Goal: Transaction & Acquisition: Purchase product/service

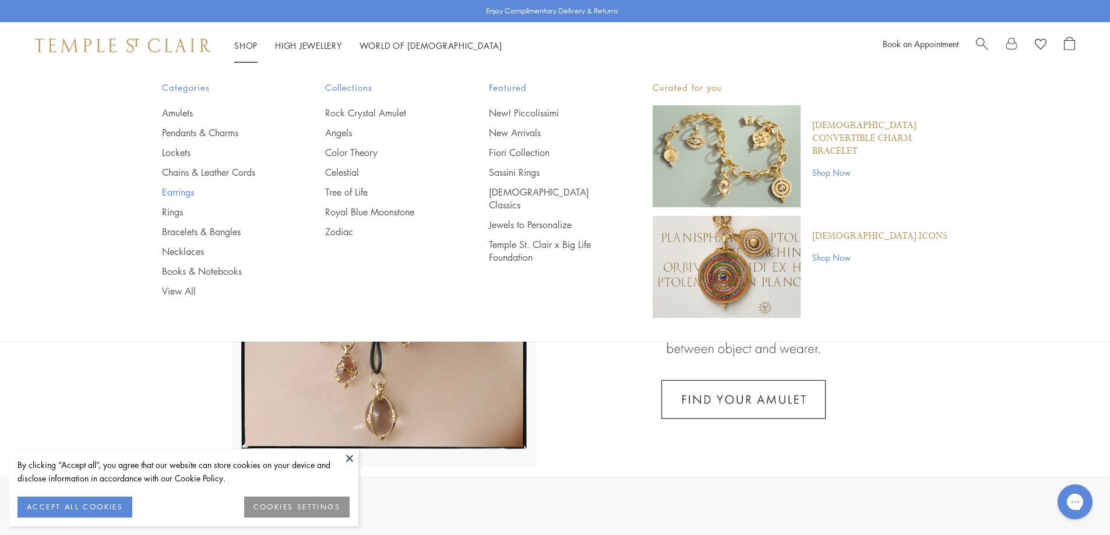
click at [179, 188] on link "Earrings" at bounding box center [220, 192] width 117 height 13
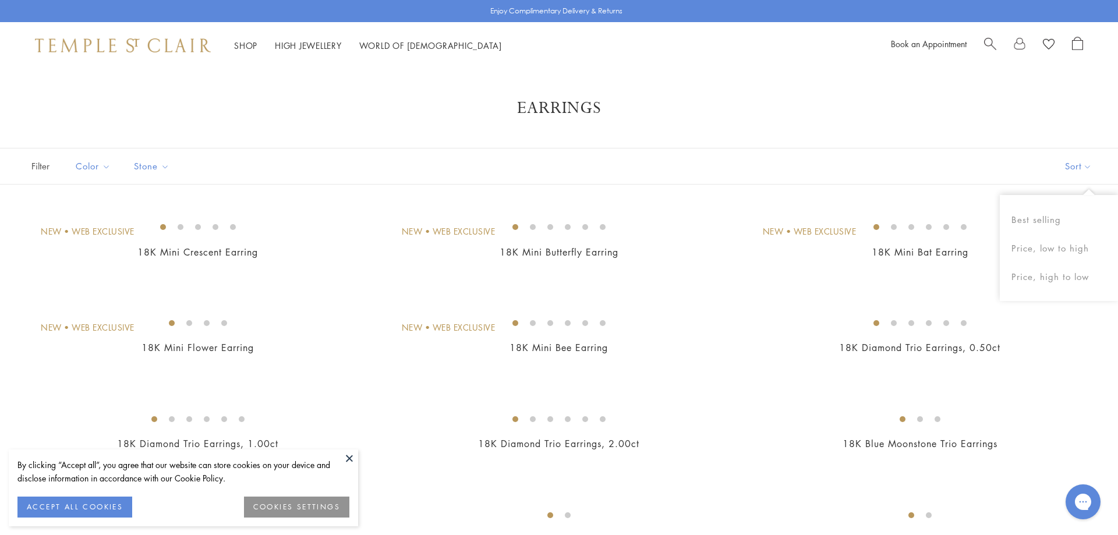
click at [1068, 170] on button "Sort" at bounding box center [1078, 167] width 79 height 36
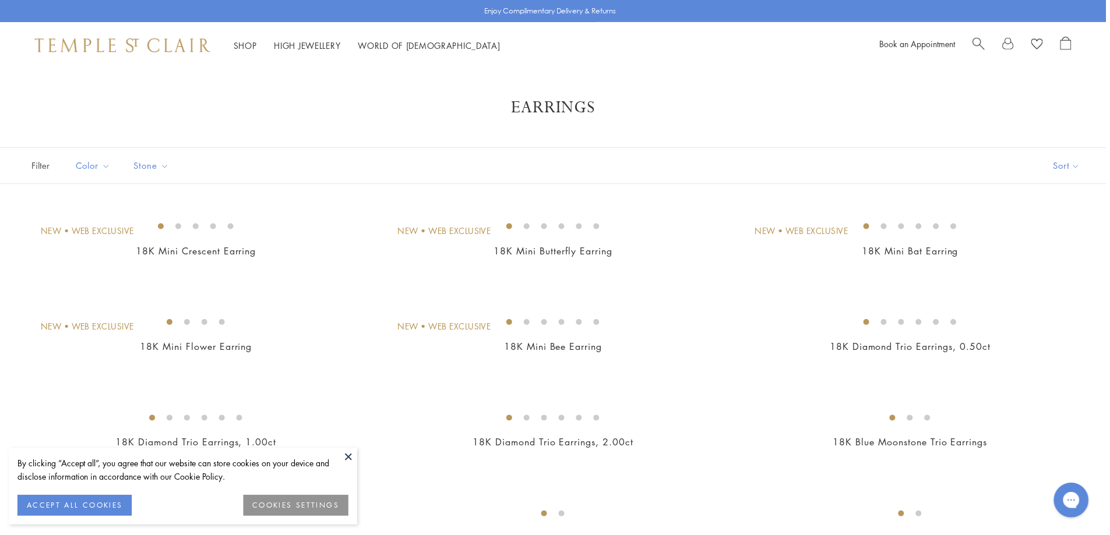
click at [1060, 170] on button "Sort" at bounding box center [1069, 167] width 79 height 36
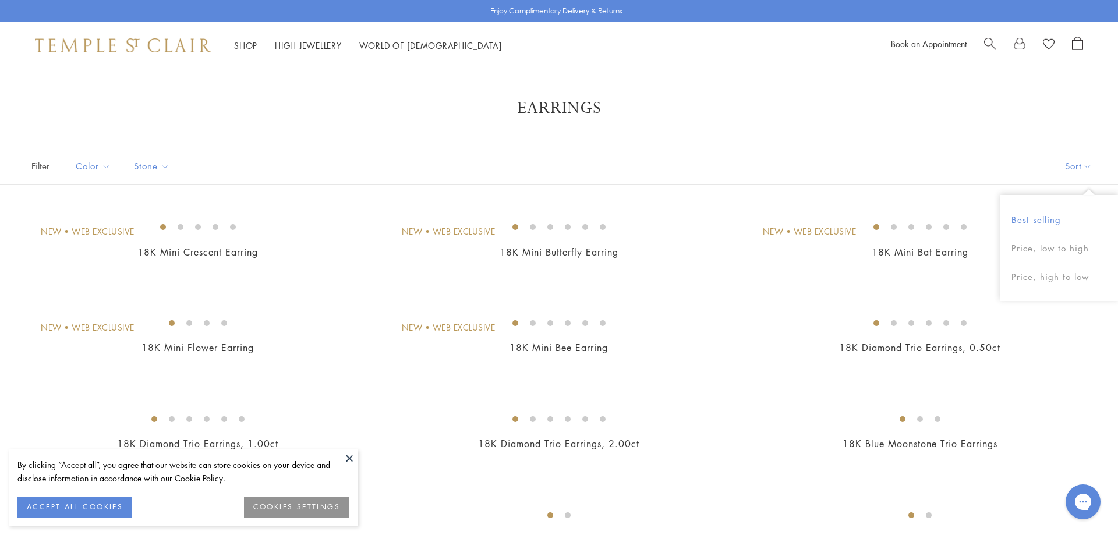
click at [1047, 221] on button "Best selling" at bounding box center [1059, 220] width 118 height 29
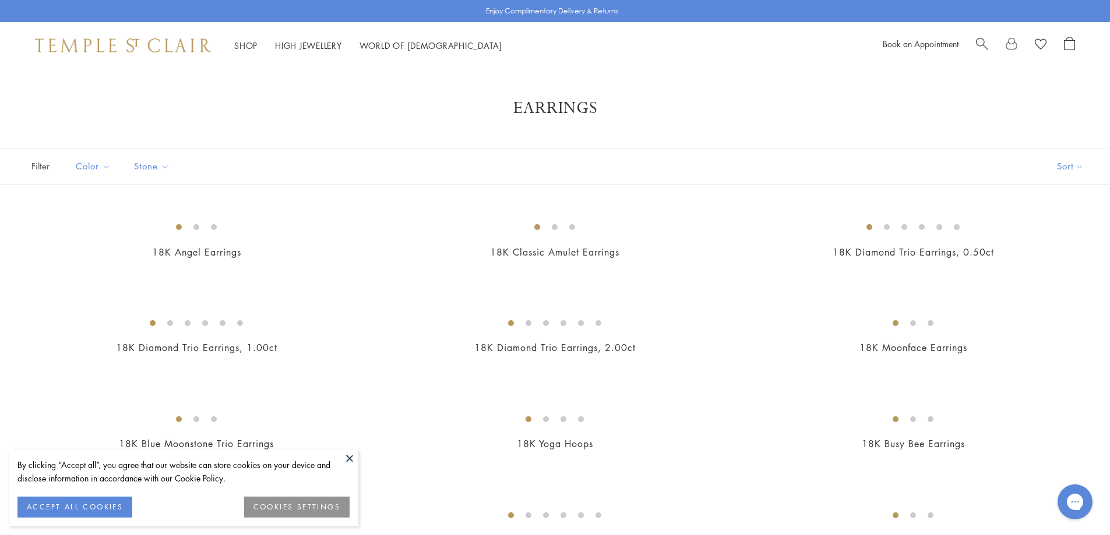
click at [350, 458] on button at bounding box center [349, 458] width 17 height 17
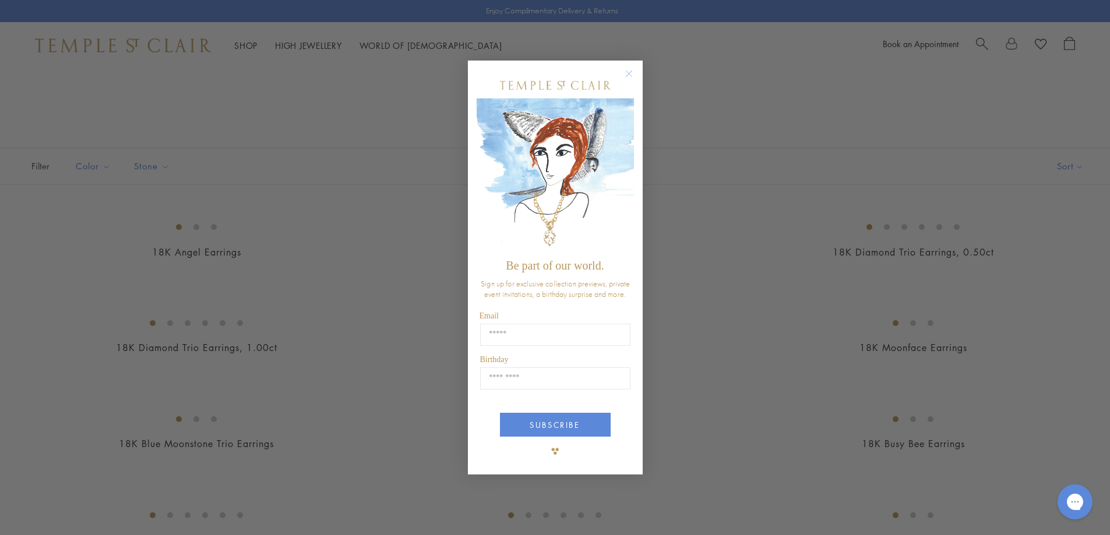
click at [628, 77] on circle "Close dialog" at bounding box center [629, 73] width 14 height 14
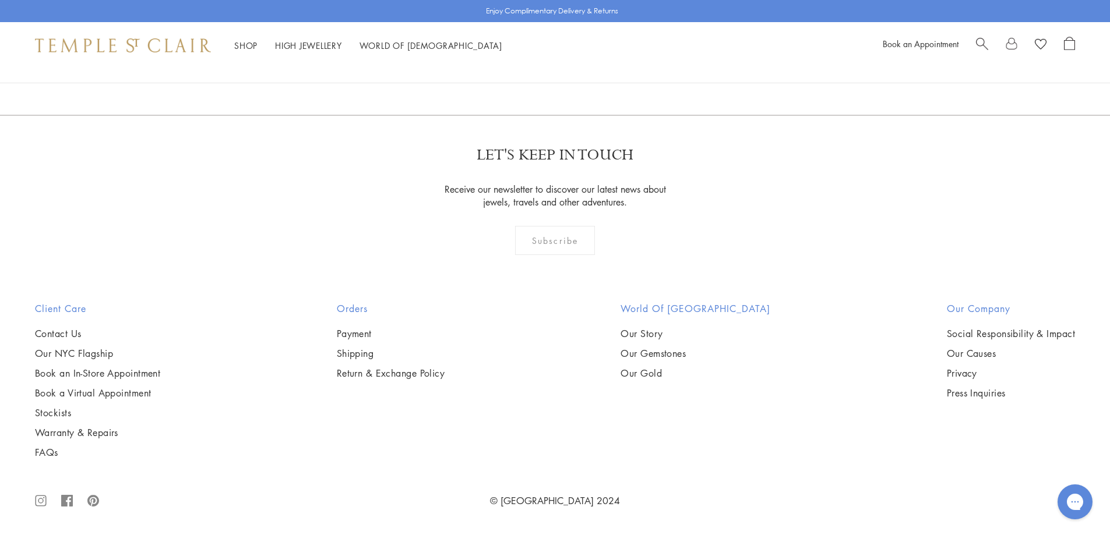
scroll to position [7184, 0]
click at [533, 68] on link "2" at bounding box center [536, 52] width 38 height 32
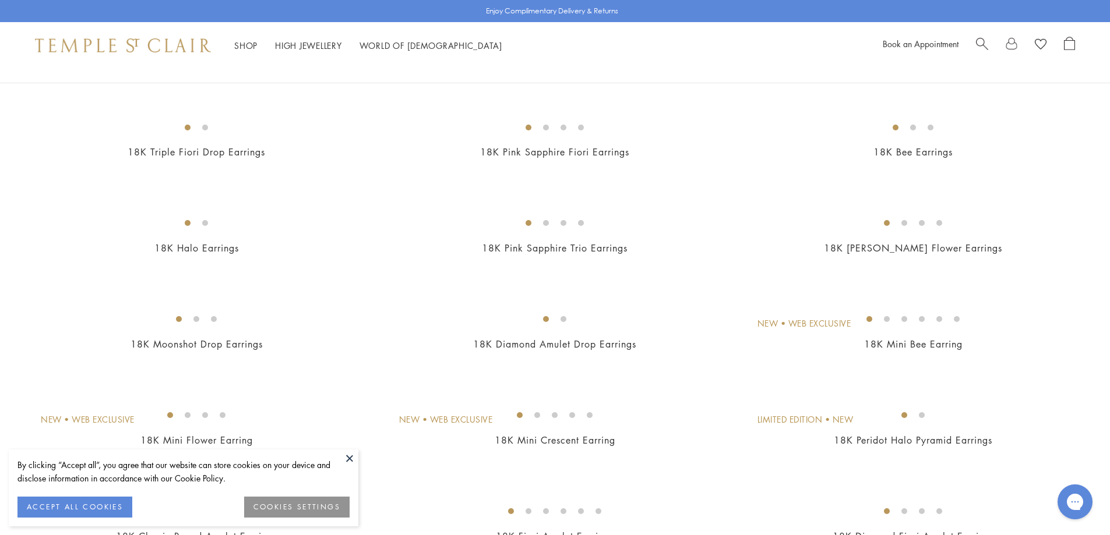
scroll to position [485, 0]
click at [346, 458] on button at bounding box center [349, 458] width 17 height 17
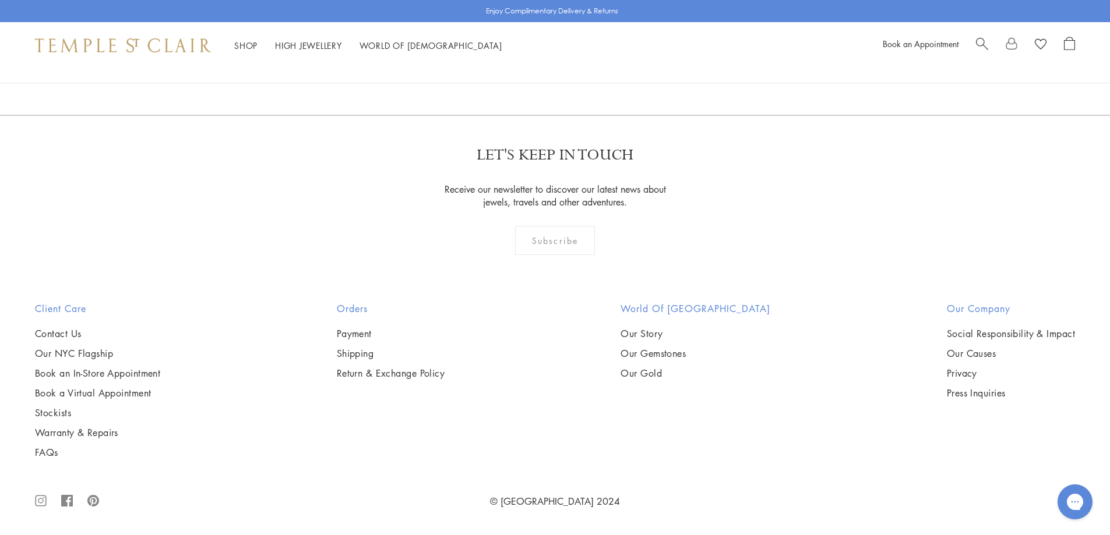
scroll to position [3010, 0]
click at [0, 0] on img at bounding box center [0, 0] width 0 height 0
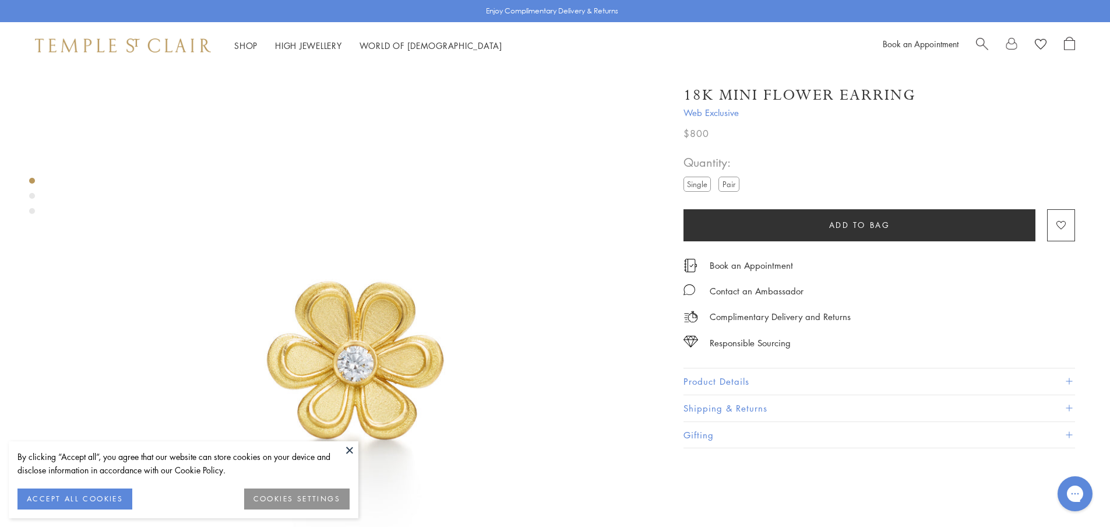
click at [732, 185] on label "Pair" at bounding box center [728, 183] width 21 height 15
drag, startPoint x: 348, startPoint y: 449, endPoint x: 355, endPoint y: 448, distance: 7.0
click at [348, 449] on button at bounding box center [349, 449] width 17 height 17
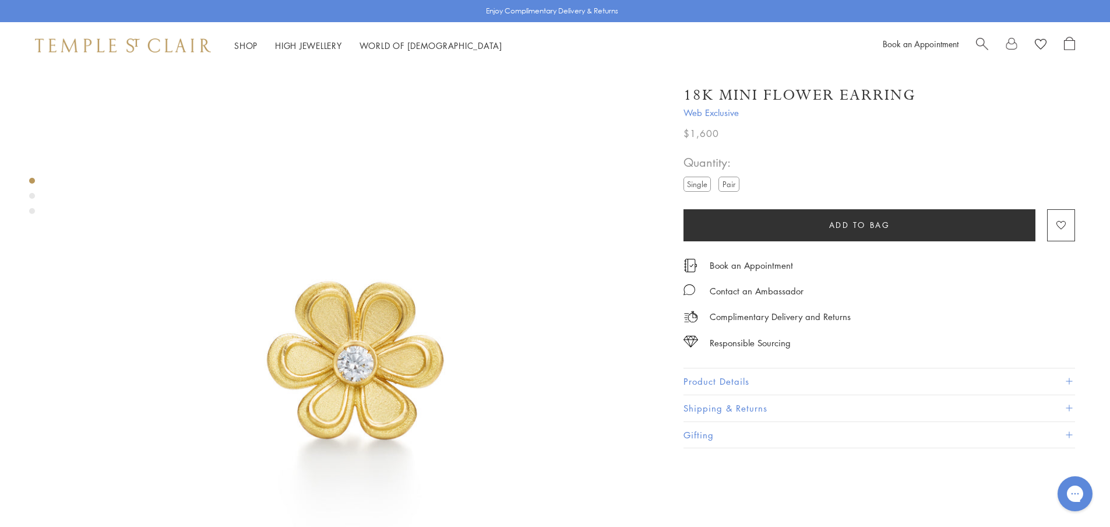
click at [714, 382] on button "Product Details" at bounding box center [878, 381] width 391 height 26
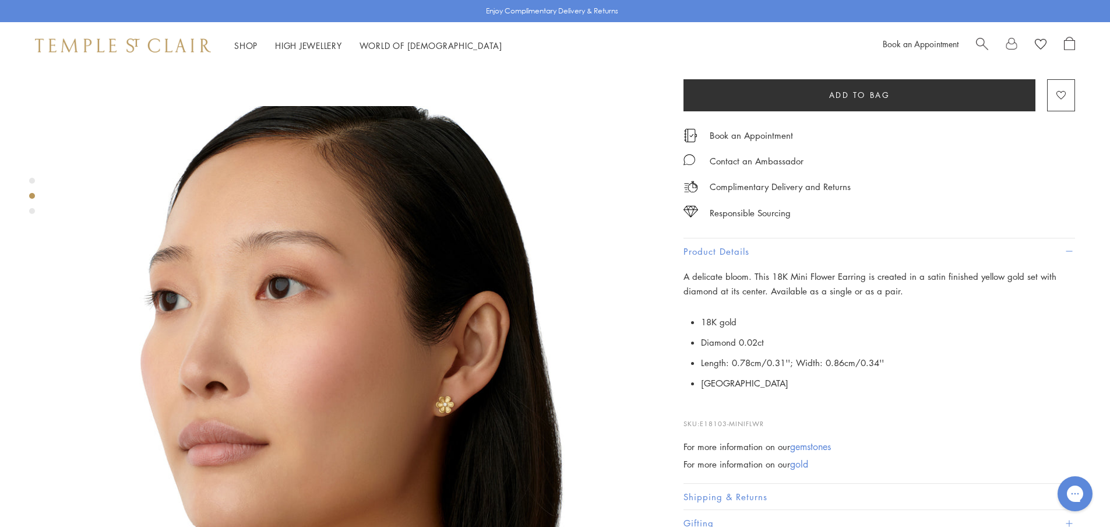
scroll to position [680, 0]
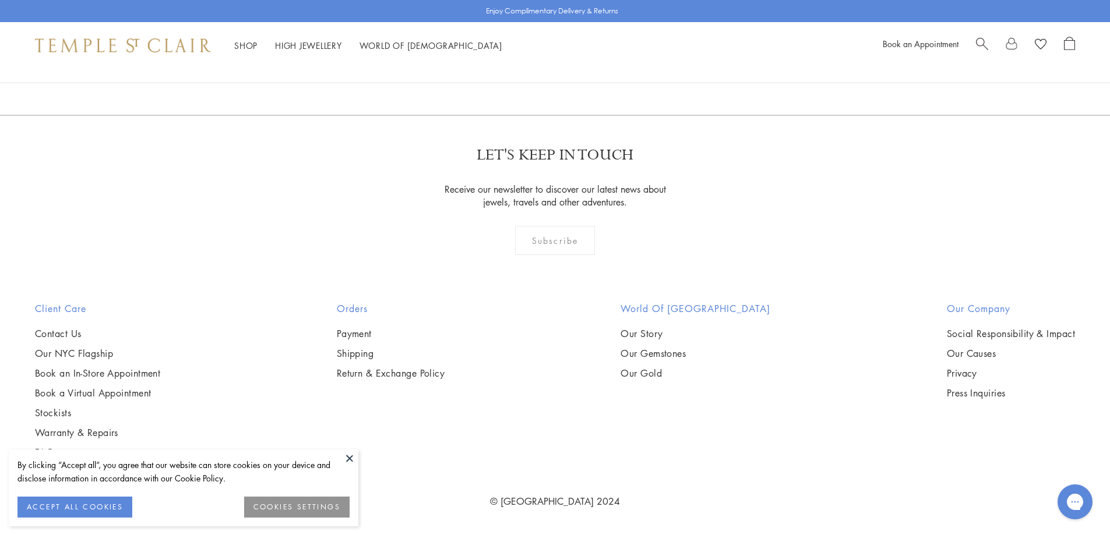
scroll to position [4175, 0]
click at [349, 463] on button at bounding box center [349, 458] width 17 height 17
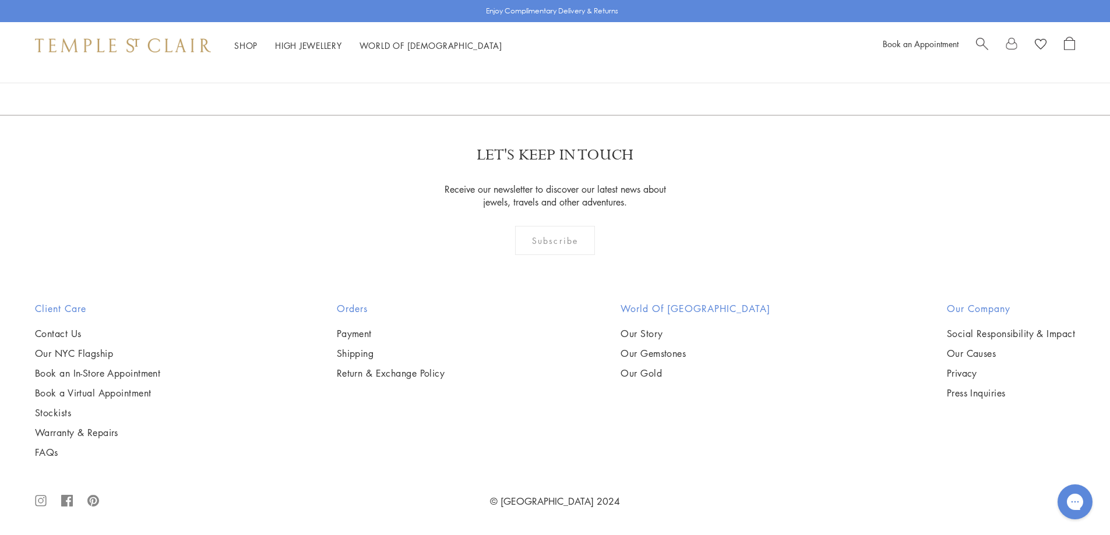
click at [0, 0] on img at bounding box center [0, 0] width 0 height 0
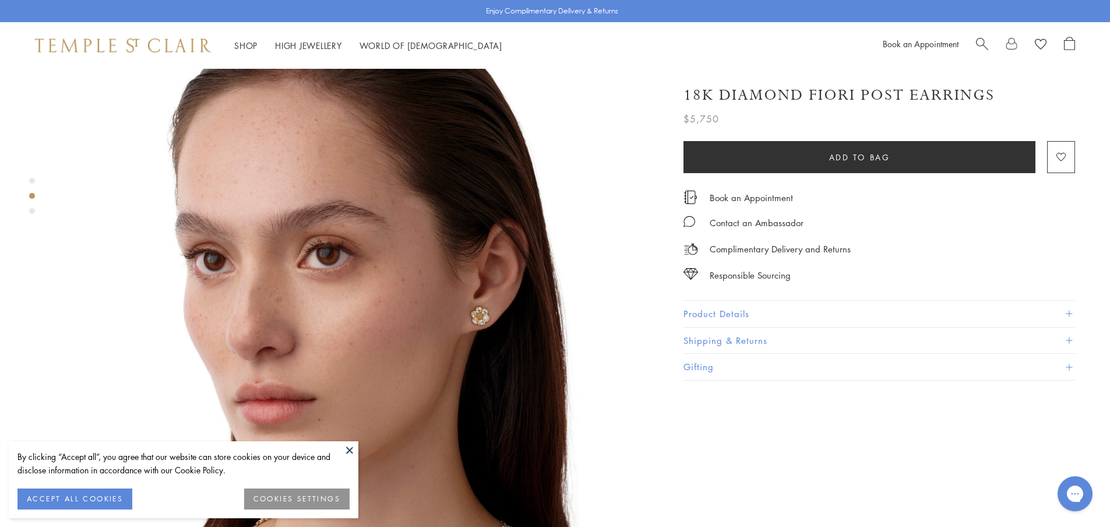
scroll to position [680, 0]
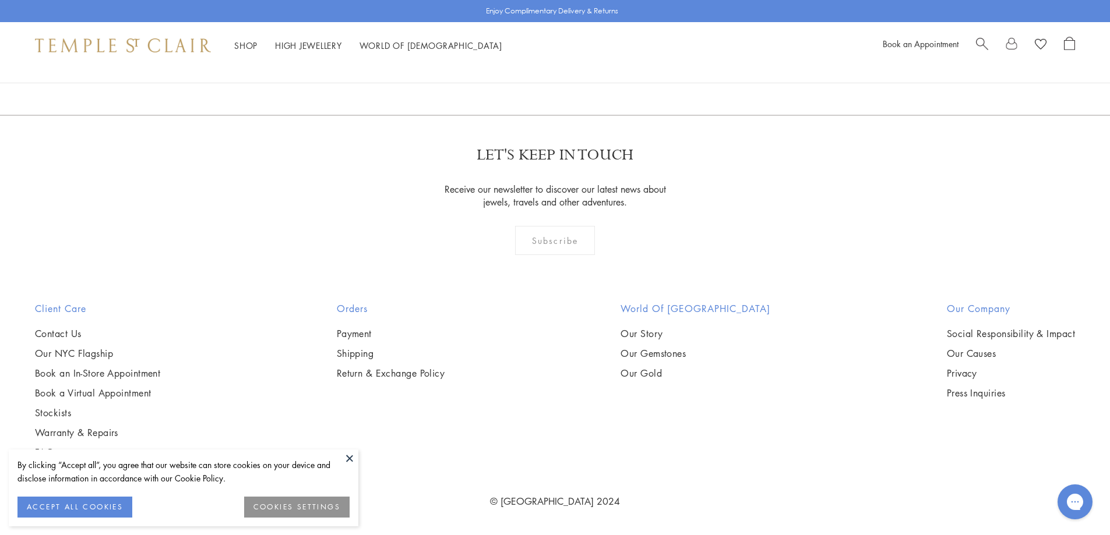
scroll to position [4660, 0]
click at [352, 458] on button at bounding box center [349, 458] width 17 height 17
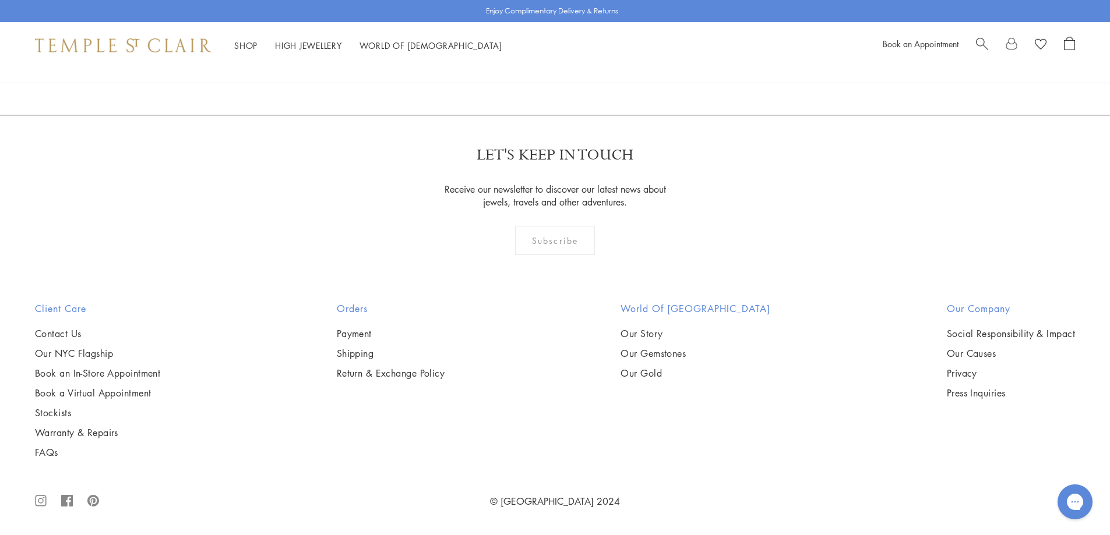
scroll to position [5049, 0]
click at [0, 0] on img at bounding box center [0, 0] width 0 height 0
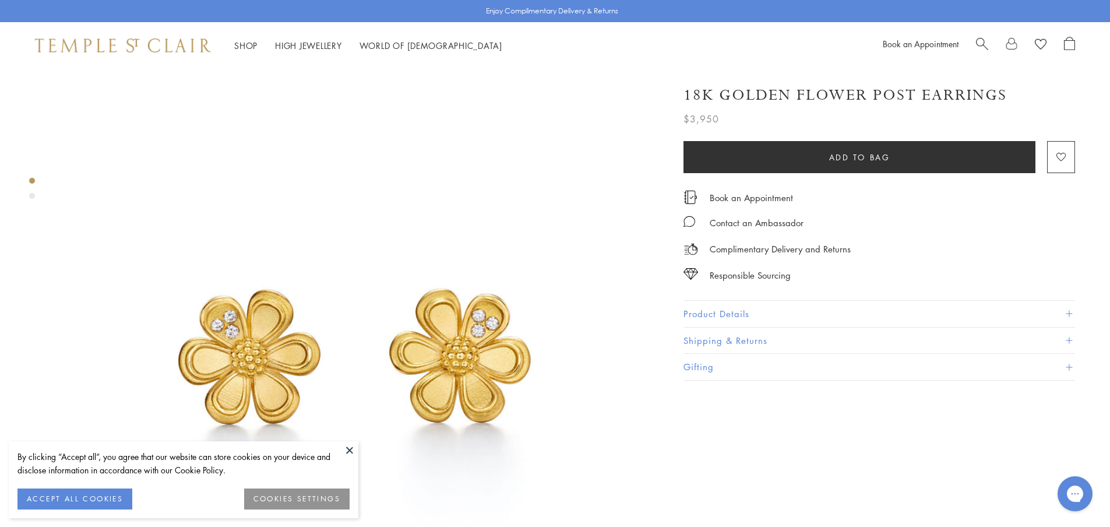
click at [348, 452] on button at bounding box center [349, 449] width 17 height 17
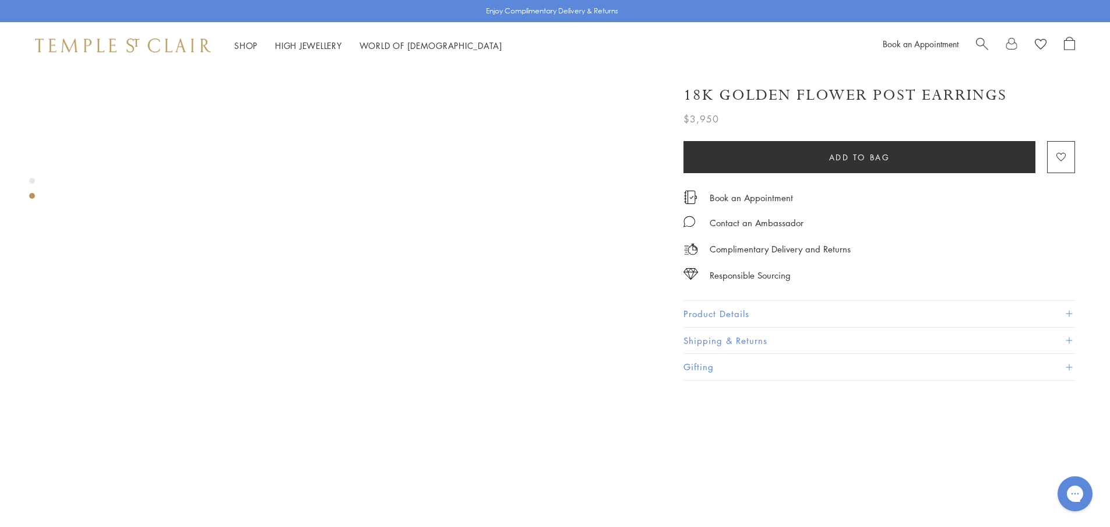
scroll to position [680, 0]
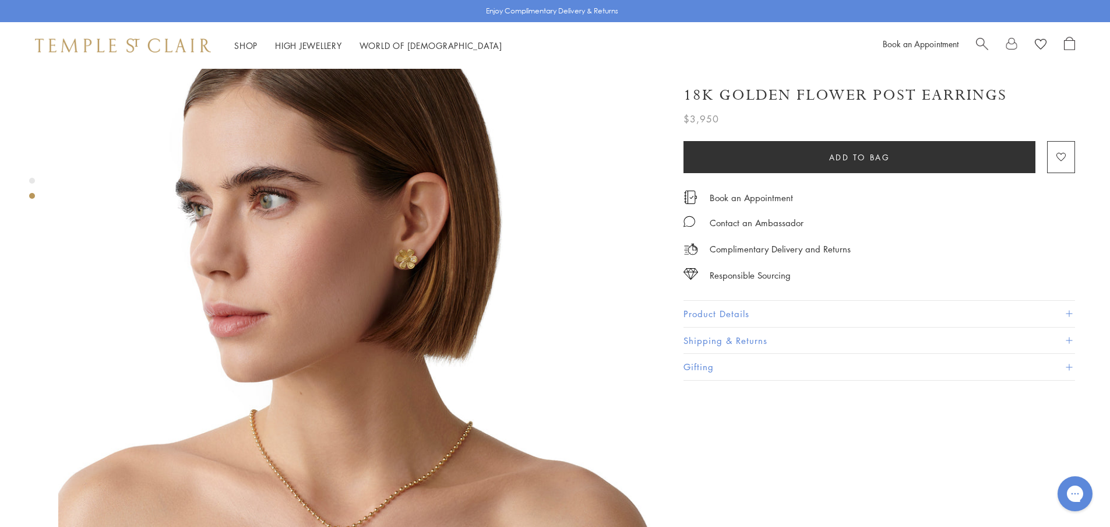
click at [692, 316] on button "Product Details" at bounding box center [878, 314] width 391 height 26
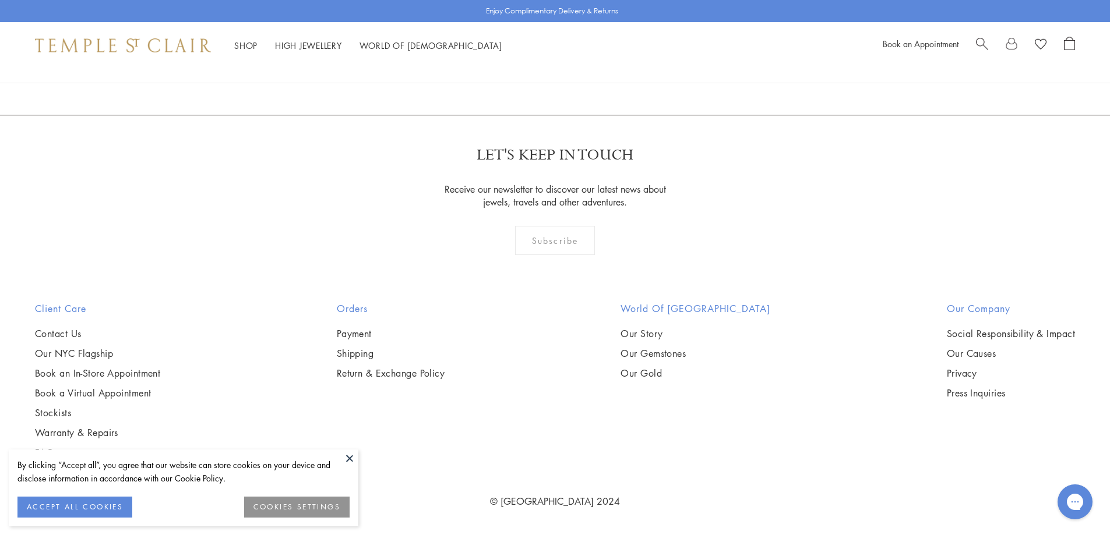
scroll to position [6495, 0]
click at [595, 68] on link "3" at bounding box center [593, 52] width 38 height 32
